Goal: Task Accomplishment & Management: Manage account settings

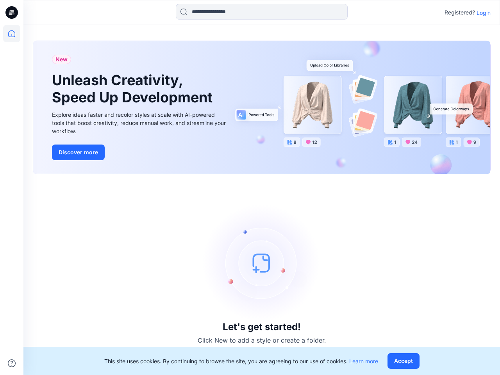
click at [250, 188] on div "Let's get started! Click New to add a style or create a folder." at bounding box center [262, 275] width 458 height 182
click at [12, 13] on icon at bounding box center [12, 13] width 3 height 0
click at [12, 34] on icon at bounding box center [11, 33] width 17 height 17
click at [12, 363] on icon at bounding box center [12, 363] width 8 height 8
click at [262, 12] on input at bounding box center [262, 12] width 172 height 16
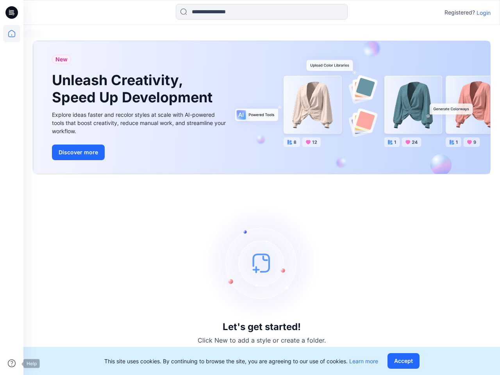
click at [484, 13] on p "Login" at bounding box center [484, 13] width 14 height 8
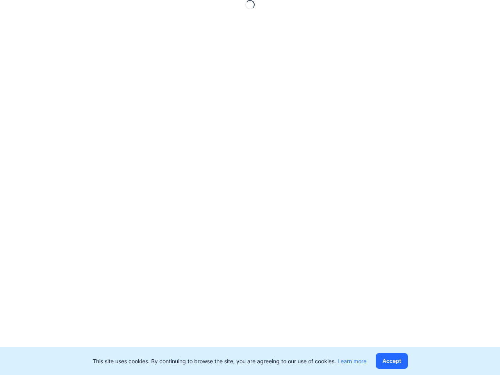
click at [405, 361] on button "Accept" at bounding box center [392, 361] width 32 height 16
